Goal: Transaction & Acquisition: Purchase product/service

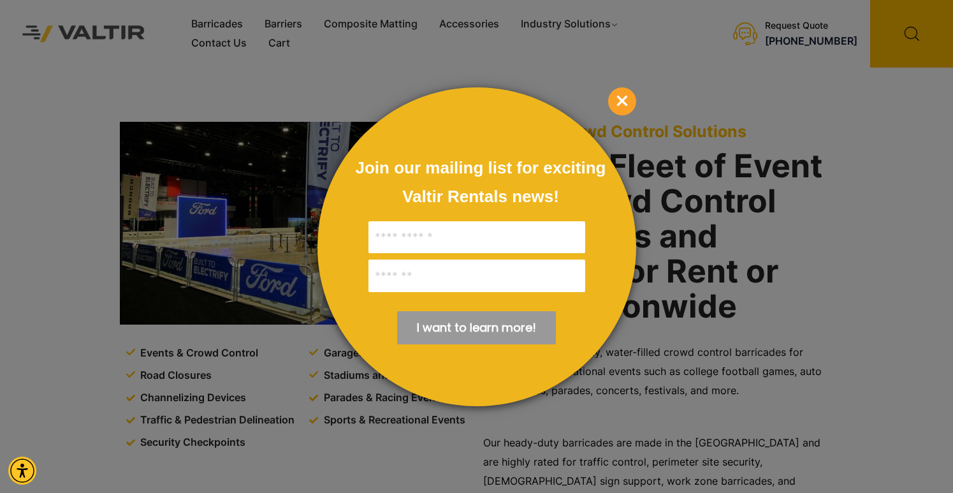
click at [618, 93] on span "×" at bounding box center [622, 101] width 28 height 28
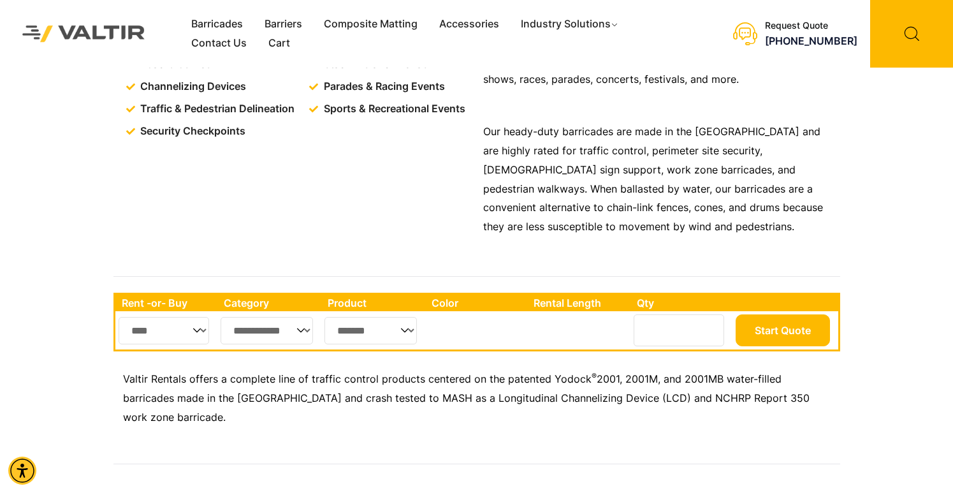
scroll to position [319, 0]
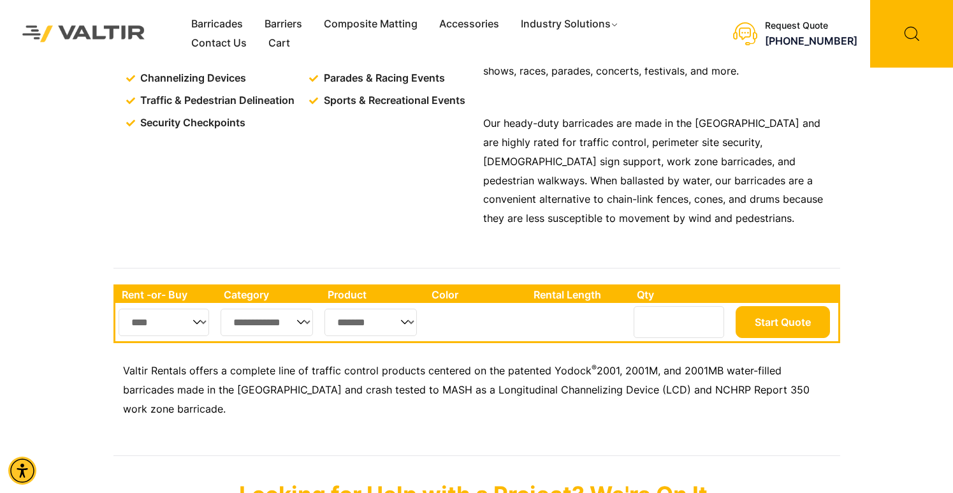
click at [378, 332] on select "*******" at bounding box center [370, 321] width 92 height 27
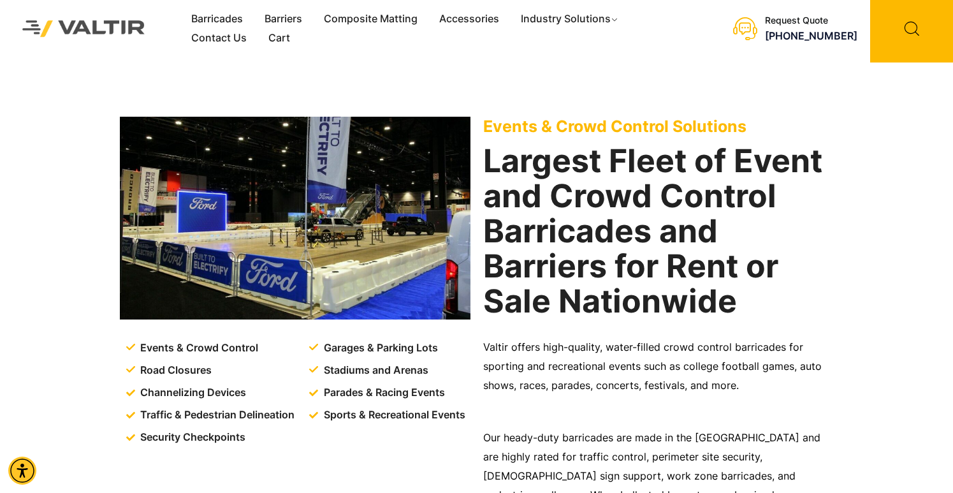
scroll to position [0, 0]
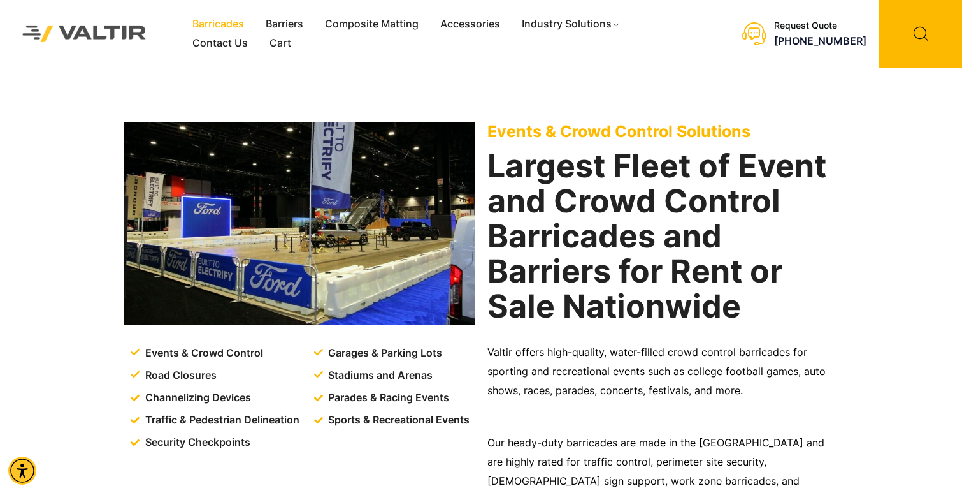
click at [219, 27] on link "Barricades" at bounding box center [218, 24] width 73 height 19
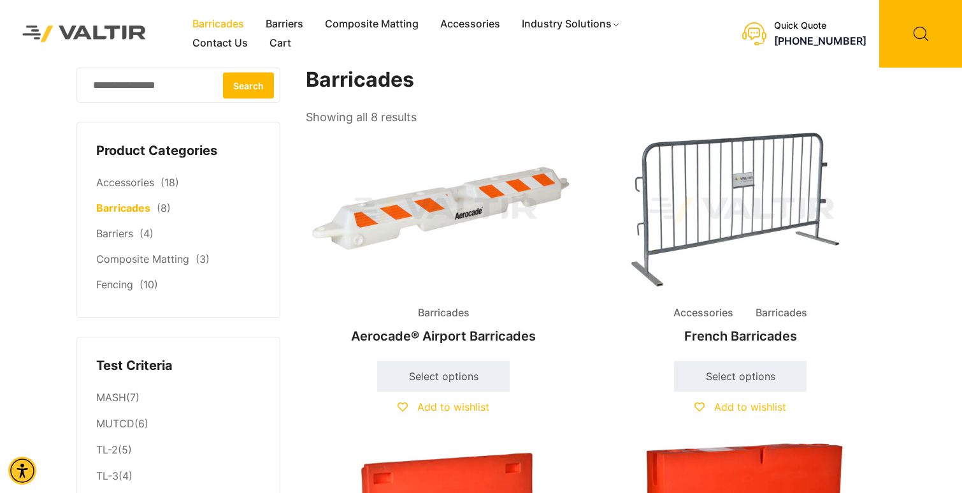
click at [766, 238] on img at bounding box center [740, 209] width 275 height 165
